Goal: Task Accomplishment & Management: Manage account settings

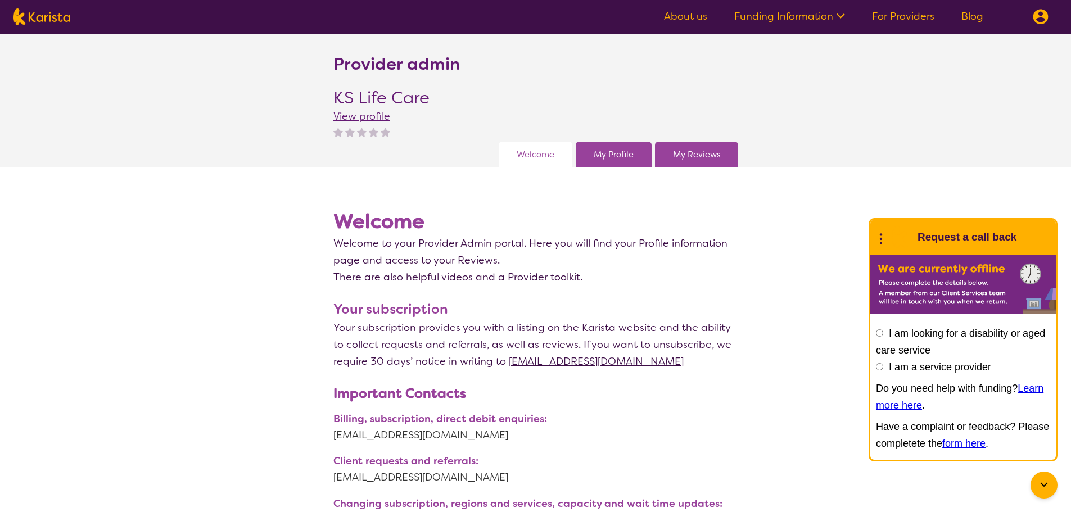
click at [616, 156] on link "My Profile" at bounding box center [614, 154] width 40 height 17
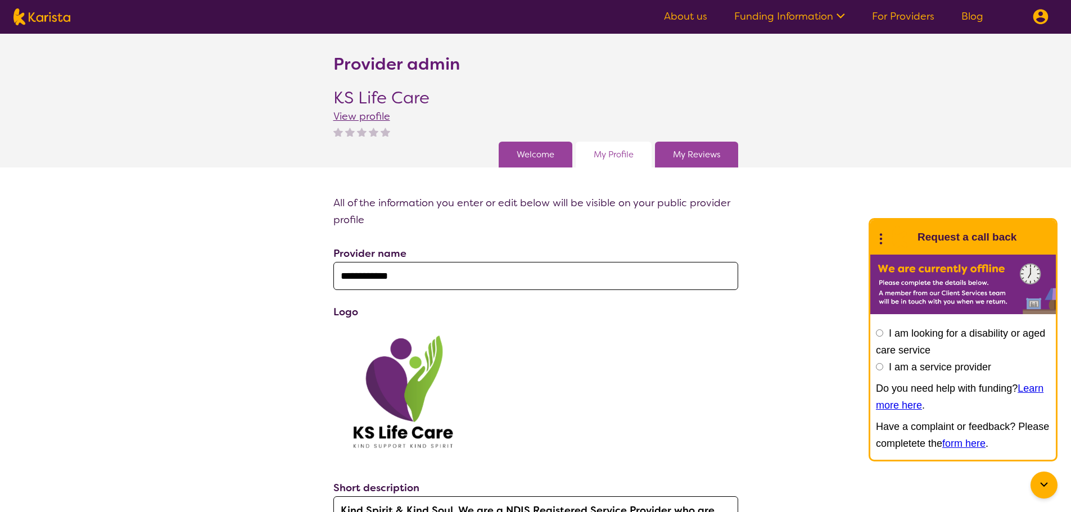
click at [525, 155] on link "Welcome" at bounding box center [536, 154] width 38 height 17
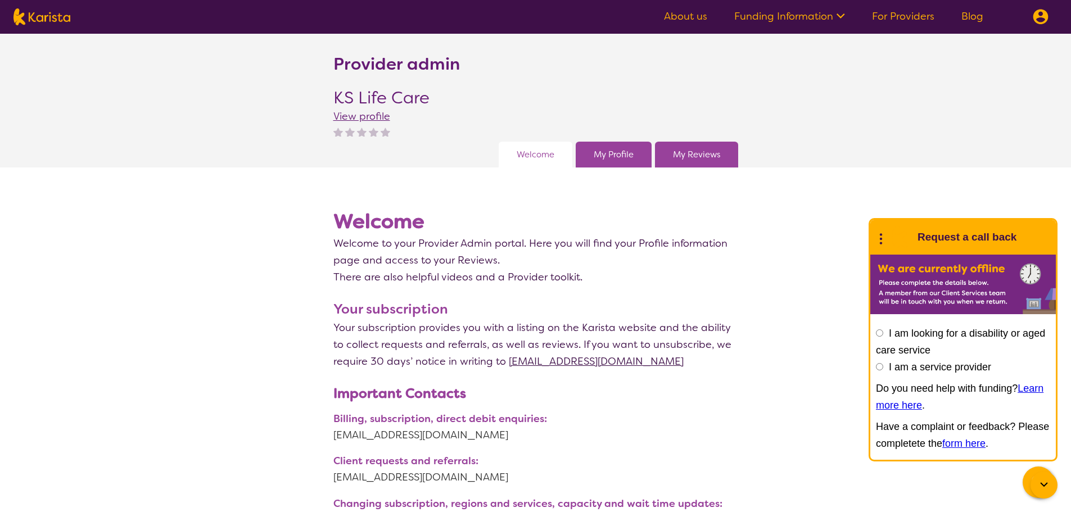
click at [610, 152] on link "My Profile" at bounding box center [614, 154] width 40 height 17
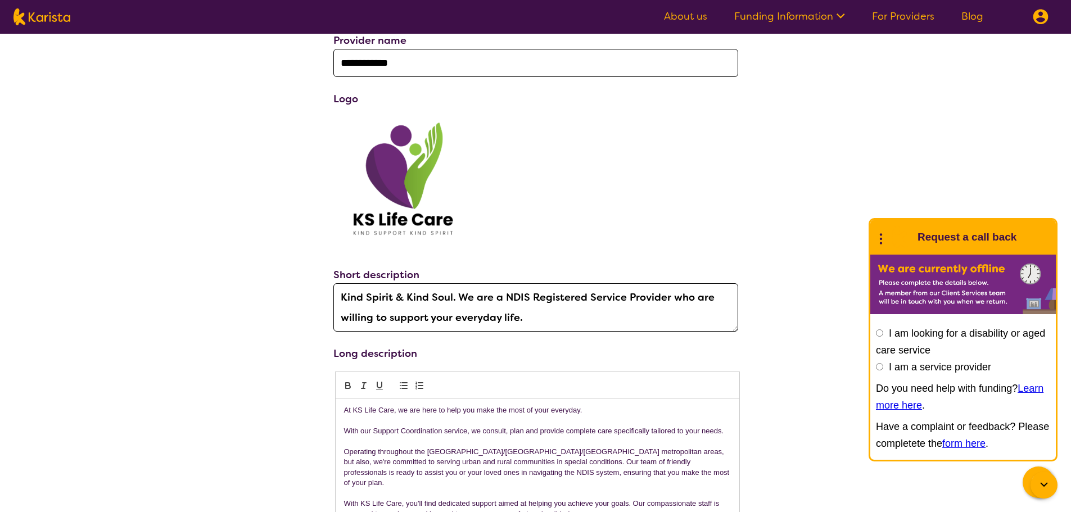
scroll to position [225, 0]
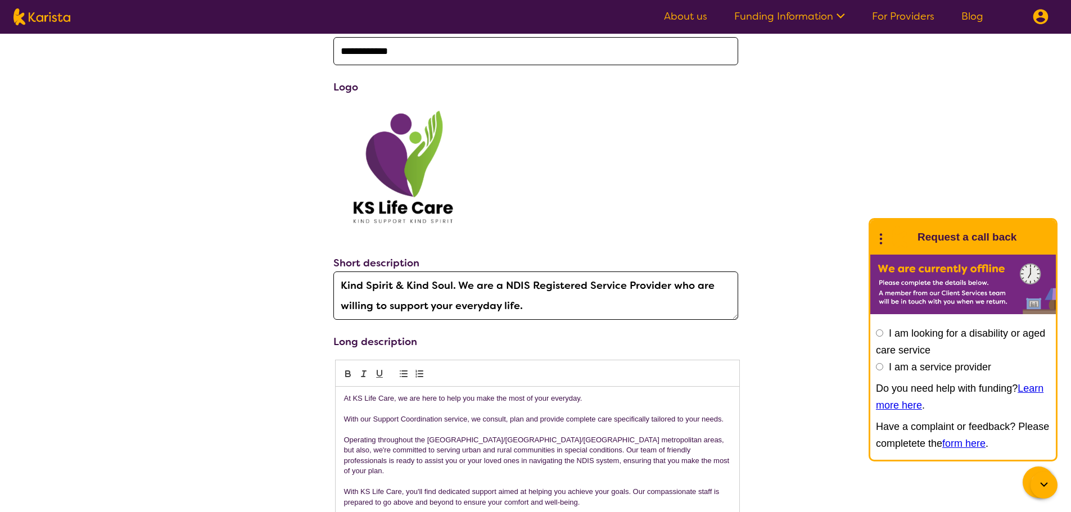
drag, startPoint x: 545, startPoint y: 306, endPoint x: 272, endPoint y: 277, distance: 274.3
click at [224, 275] on div "**********" at bounding box center [535, 499] width 1071 height 1058
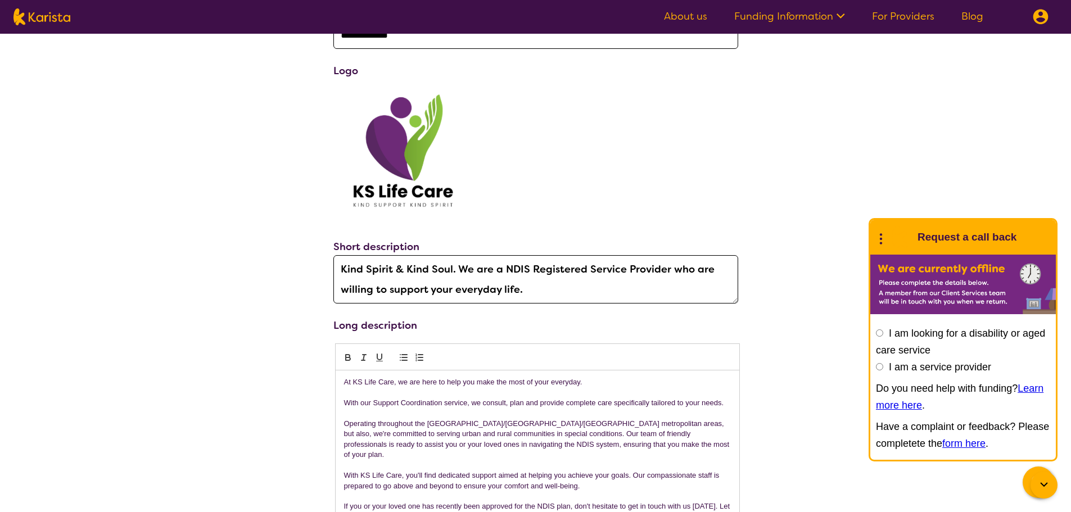
scroll to position [281, 0]
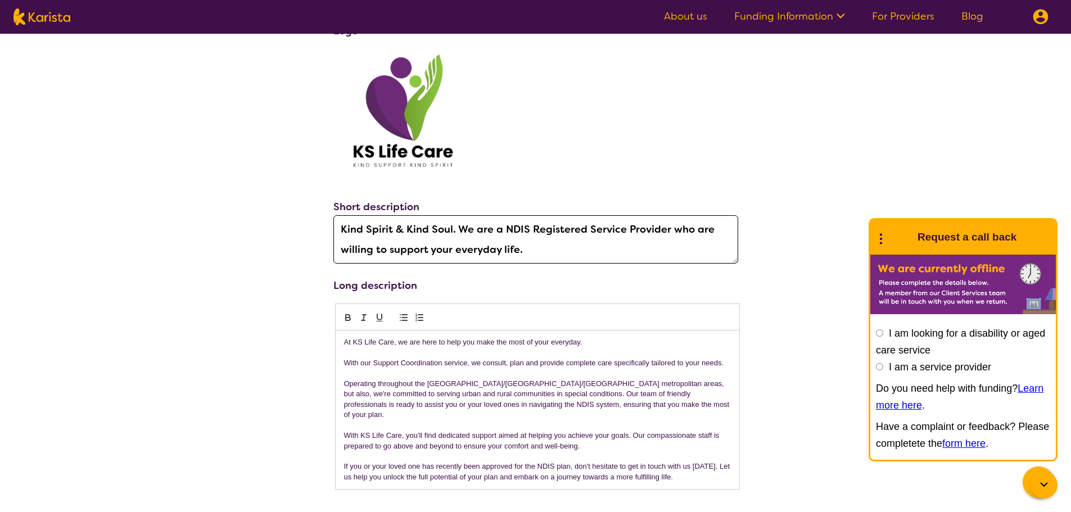
click at [544, 245] on textarea "Kind Spirit & Kind Soul. We are a NDIS Registered Service Provider who are will…" at bounding box center [535, 239] width 405 height 48
drag, startPoint x: 540, startPoint y: 251, endPoint x: 459, endPoint y: 228, distance: 83.5
click at [459, 228] on textarea "Kind Spirit & Kind Soul. We are a NDIS Registered Service Provider who are will…" at bounding box center [535, 239] width 405 height 48
